Goal: Transaction & Acquisition: Book appointment/travel/reservation

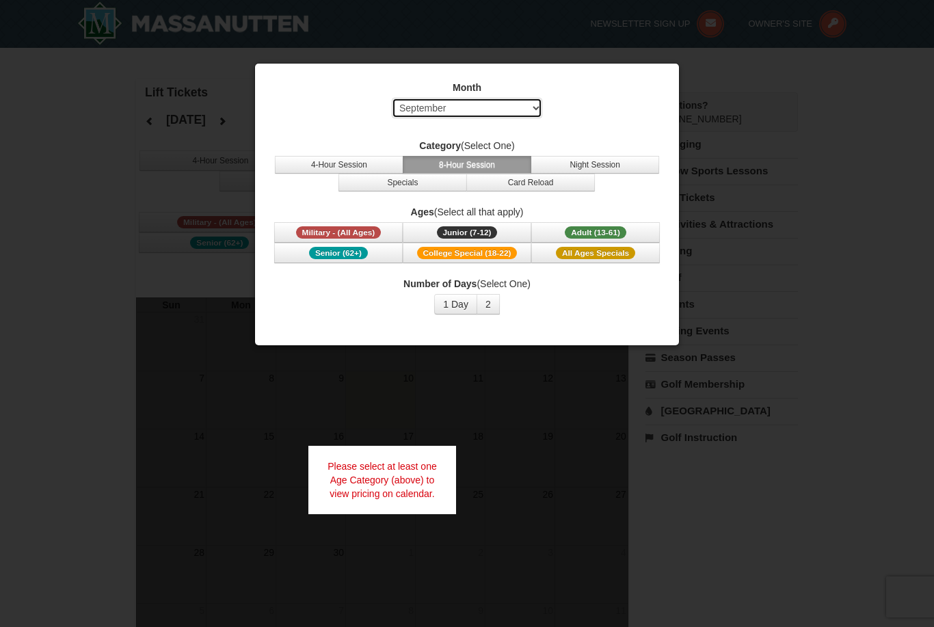
click at [513, 108] on select "Select September October November December January February March April May Jun…" at bounding box center [467, 108] width 150 height 21
select select "1"
click at [492, 304] on button "2" at bounding box center [487, 304] width 23 height 21
click at [483, 162] on button "8-Hour Session" at bounding box center [467, 165] width 129 height 18
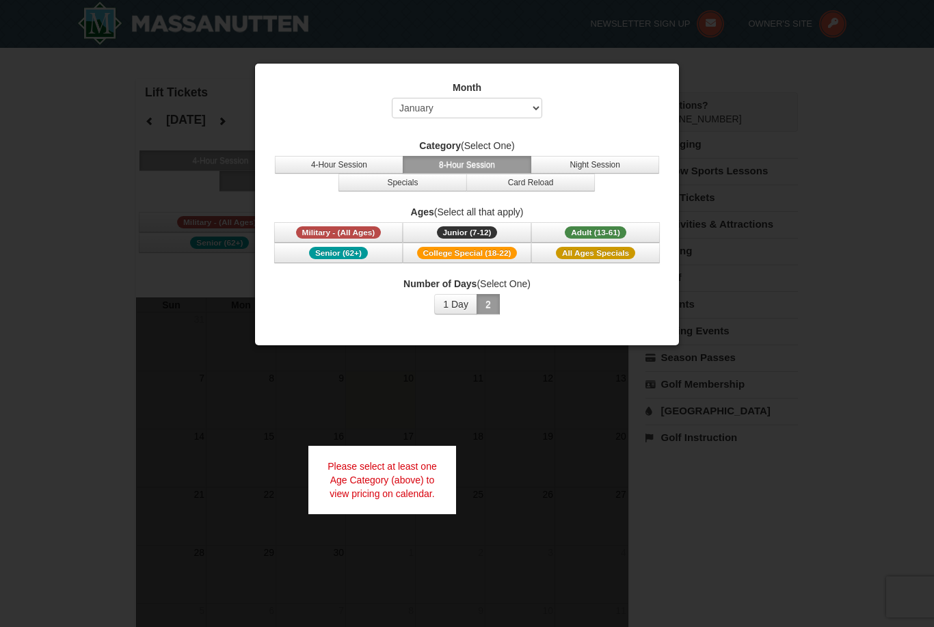
click at [625, 234] on span "Adult (13-61)" at bounding box center [596, 232] width 62 height 12
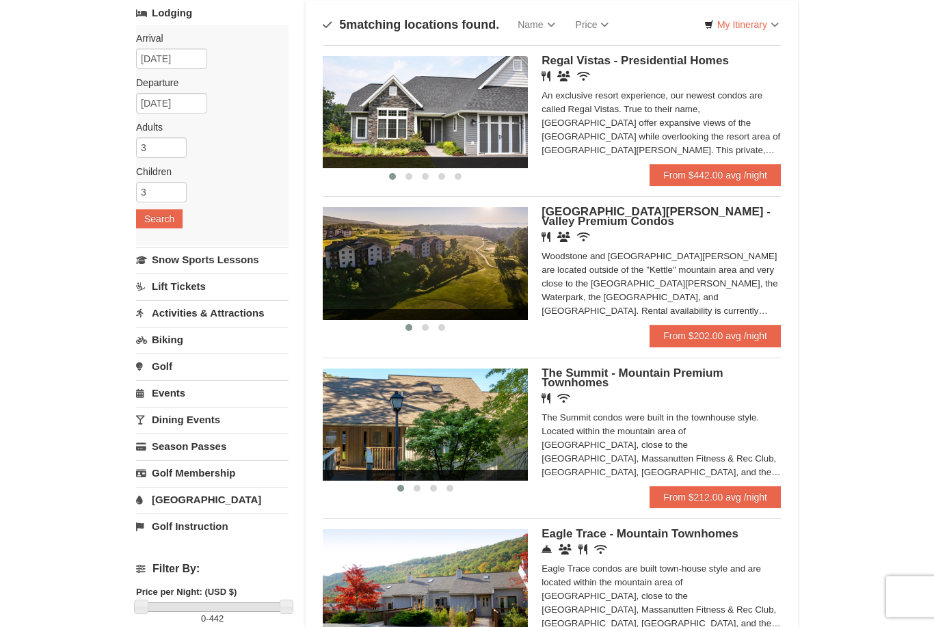
scroll to position [68, 0]
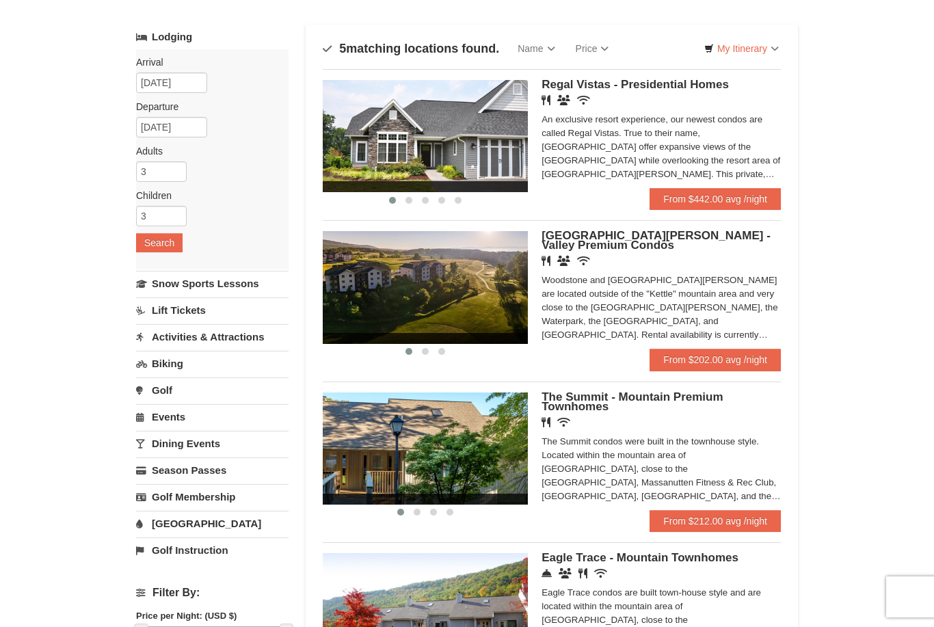
click at [703, 359] on link "From $202.00 avg /night" at bounding box center [714, 360] width 131 height 22
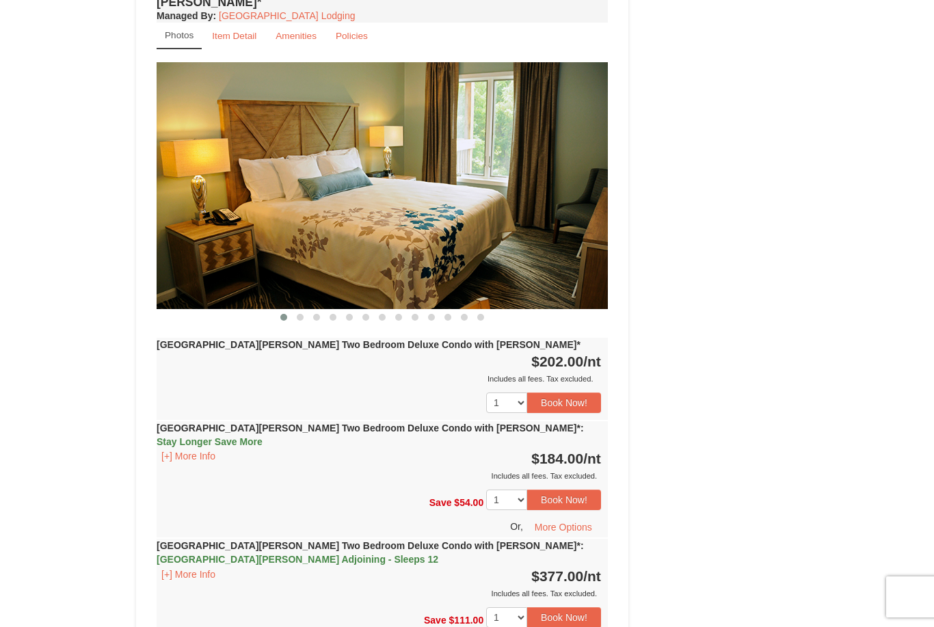
scroll to position [999, 0]
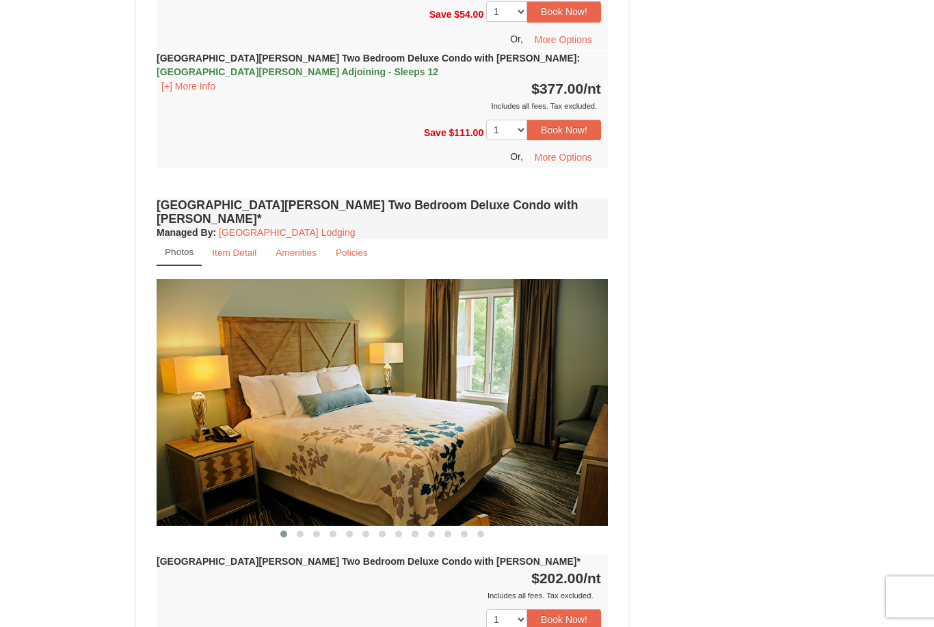
click at [571, 335] on img at bounding box center [382, 402] width 451 height 247
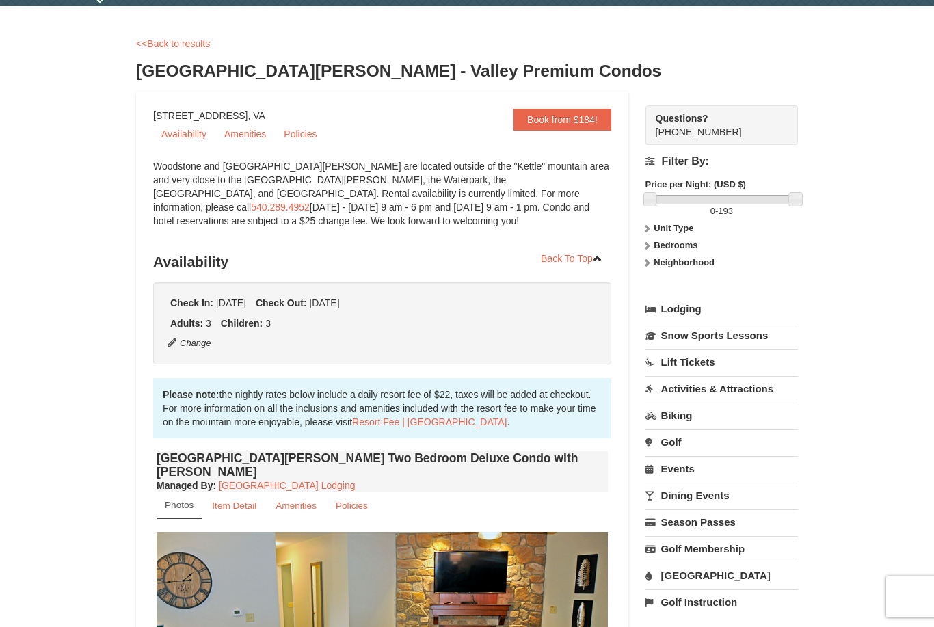
scroll to position [0, 0]
